Goal: Information Seeking & Learning: Understand process/instructions

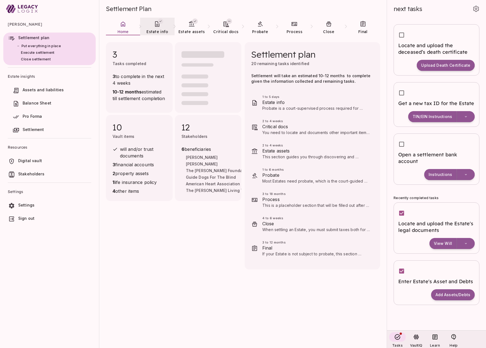
click at [159, 32] on span "Estate info" at bounding box center [157, 31] width 22 height 5
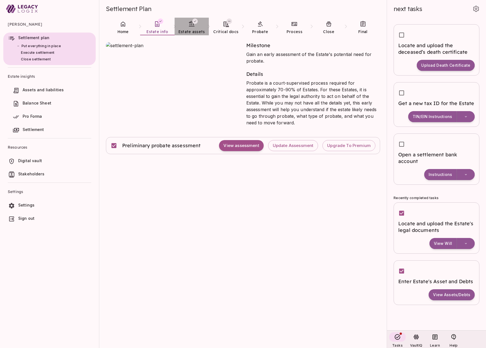
click at [194, 33] on span "Estate assets" at bounding box center [191, 31] width 26 height 5
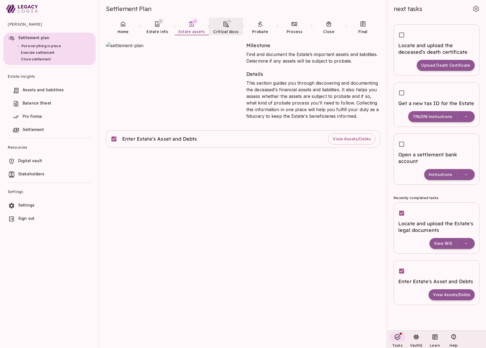
click at [223, 32] on span "Critical docs" at bounding box center [225, 31] width 25 height 5
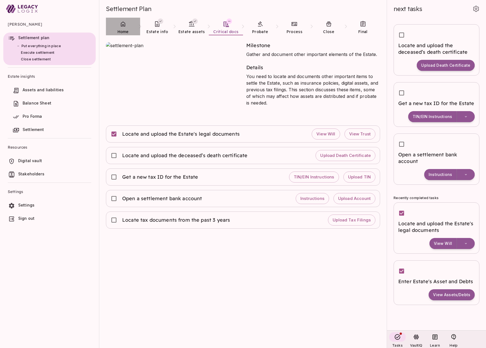
click at [123, 27] on icon at bounding box center [123, 24] width 7 height 7
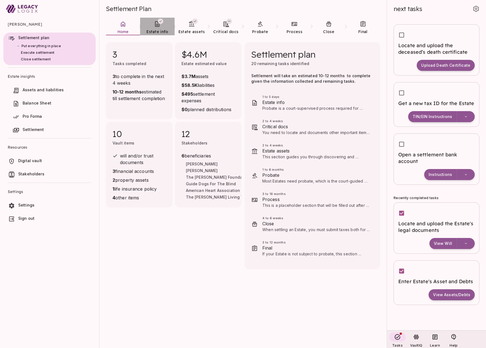
click at [159, 34] on span "Estate info" at bounding box center [157, 31] width 22 height 5
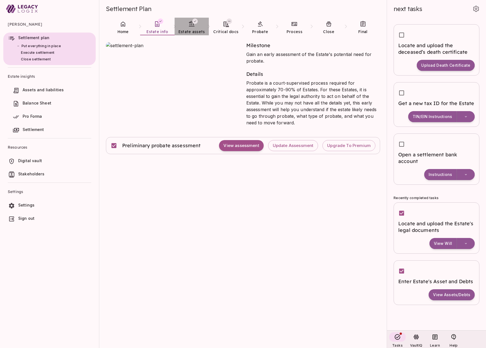
click at [189, 30] on span "Estate assets" at bounding box center [191, 31] width 26 height 5
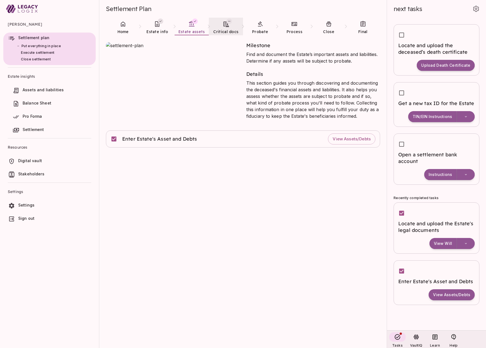
click at [223, 29] on span "Critical docs" at bounding box center [225, 31] width 25 height 5
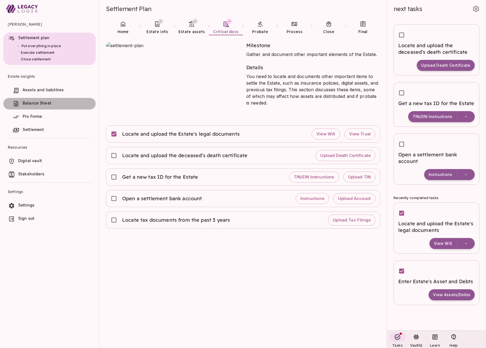
click at [47, 102] on span "Balance Sheet" at bounding box center [37, 103] width 29 height 5
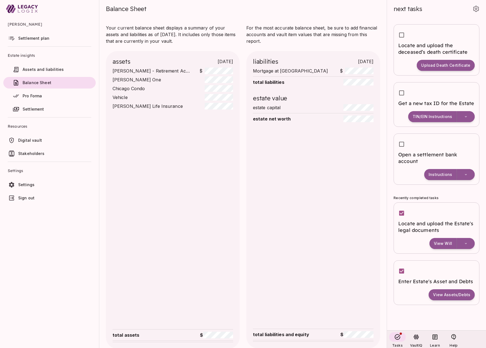
click at [45, 36] on span "Settlement plan" at bounding box center [55, 39] width 75 height 6
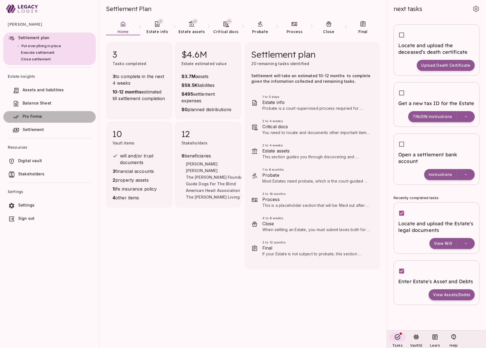
click at [36, 114] on span "Pro Forma" at bounding box center [32, 116] width 19 height 5
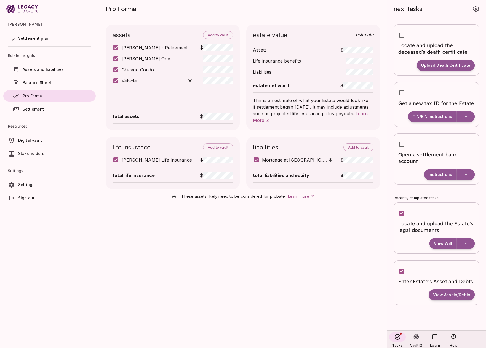
click at [47, 38] on span "Settlement plan" at bounding box center [33, 38] width 31 height 5
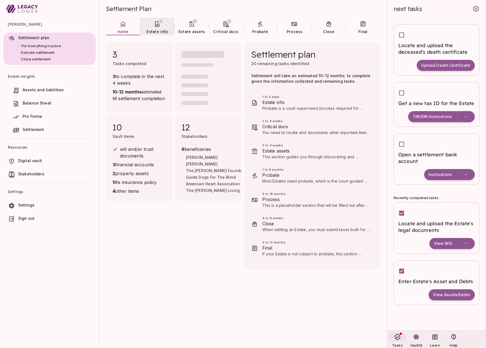
click at [154, 30] on span "Estate info" at bounding box center [157, 31] width 22 height 5
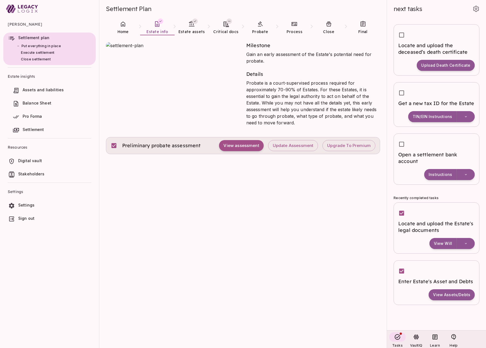
click at [192, 143] on span "Preliminary probate assessment" at bounding box center [161, 145] width 79 height 7
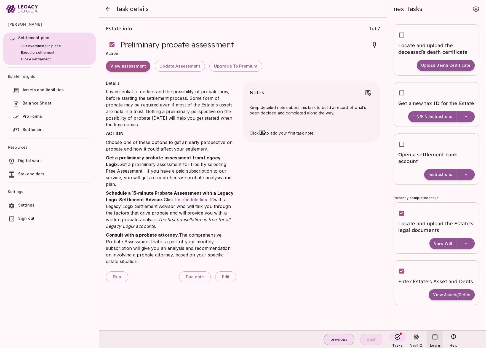
click at [434, 338] on icon at bounding box center [435, 337] width 7 height 7
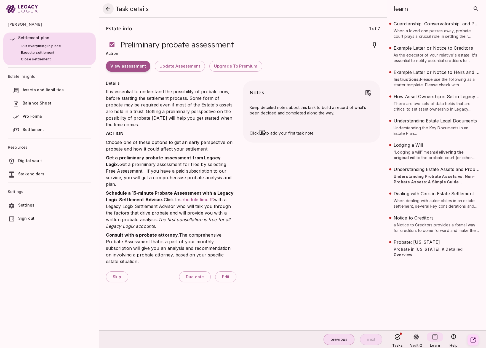
click at [108, 10] on icon "close" at bounding box center [108, 9] width 7 height 7
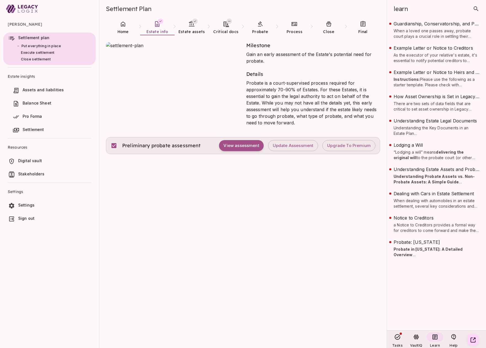
click at [38, 159] on span "Digital vault" at bounding box center [30, 160] width 24 height 5
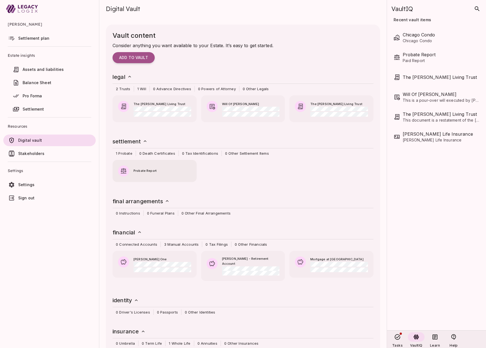
click at [163, 174] on div "Probate Report" at bounding box center [155, 168] width 84 height 17
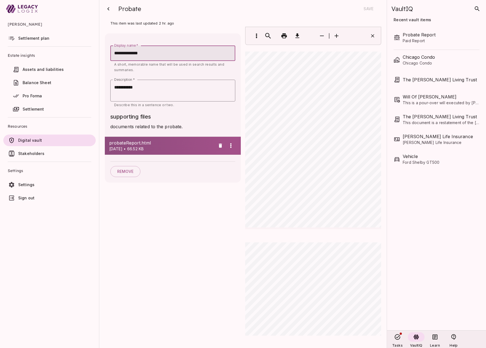
click at [40, 39] on span "Settlement plan" at bounding box center [33, 38] width 31 height 5
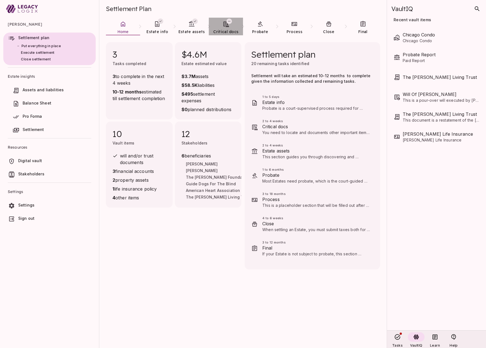
click at [223, 31] on span "Critical docs" at bounding box center [225, 31] width 25 height 5
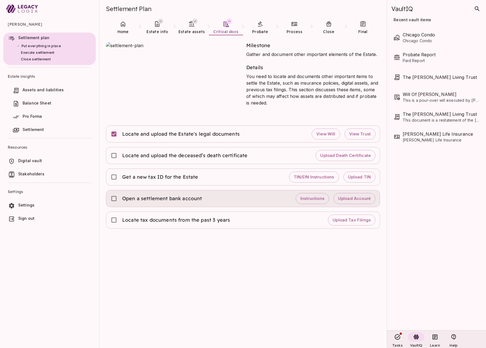
click at [172, 199] on span "Open a settlement bank account" at bounding box center [162, 198] width 80 height 7
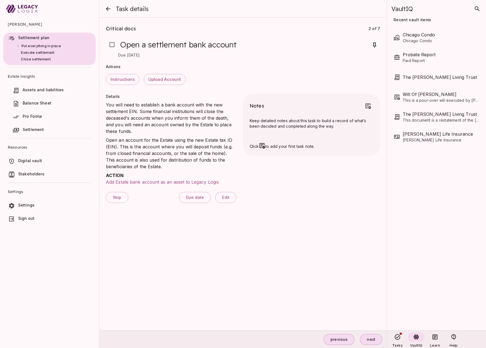
click at [45, 128] on span "Settlement" at bounding box center [57, 130] width 68 height 6
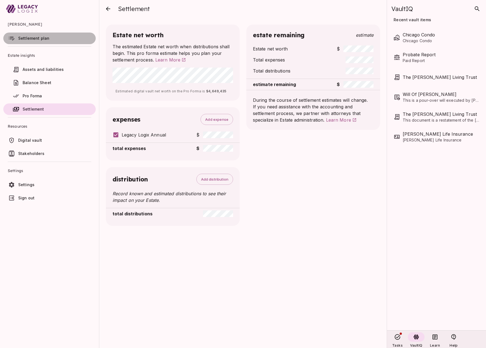
click at [42, 38] on span "Settlement plan" at bounding box center [33, 38] width 31 height 5
